Goal: Navigation & Orientation: Find specific page/section

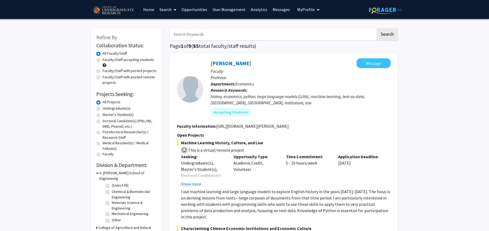
click at [258, 8] on link "Analytics" at bounding box center [259, 9] width 22 height 18
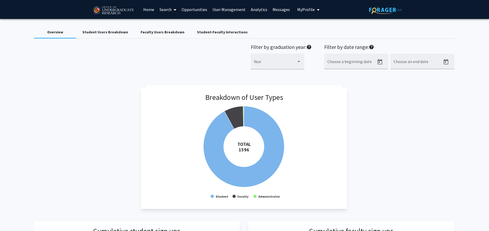
click at [147, 9] on link "Home" at bounding box center [149, 9] width 16 height 18
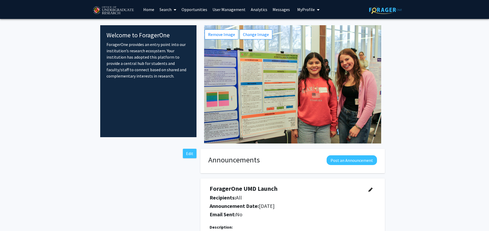
click at [445, 97] on fg-internal-home-page "Welcome to ForagerOne ForagerOne provides an entry point into our institution’s…" at bounding box center [244, 147] width 489 height 257
